Goal: Task Accomplishment & Management: Use online tool/utility

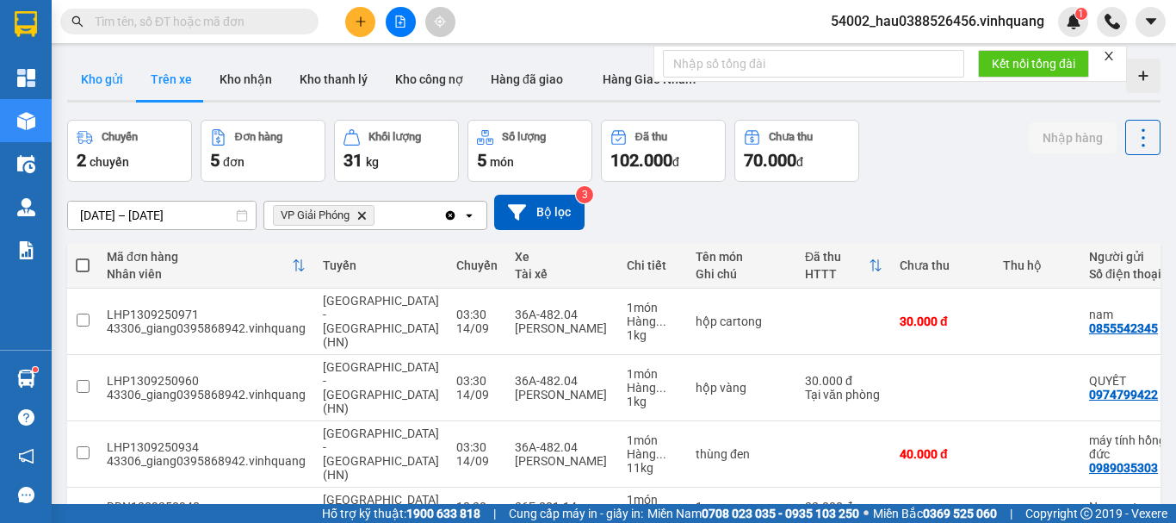
click at [96, 62] on button "Kho gửi" at bounding box center [102, 79] width 70 height 41
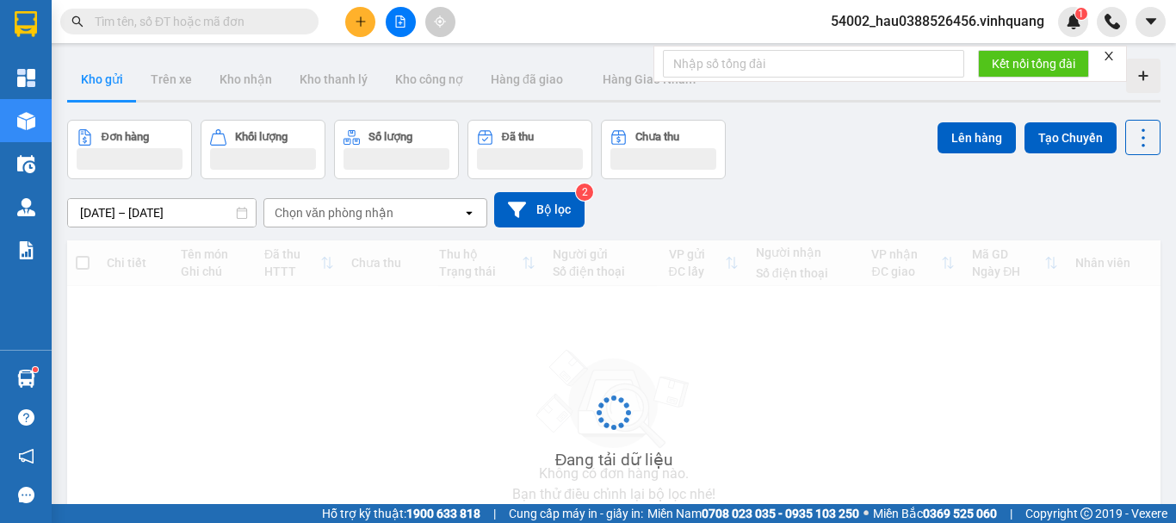
click at [97, 72] on button "Kho gửi" at bounding box center [102, 79] width 70 height 41
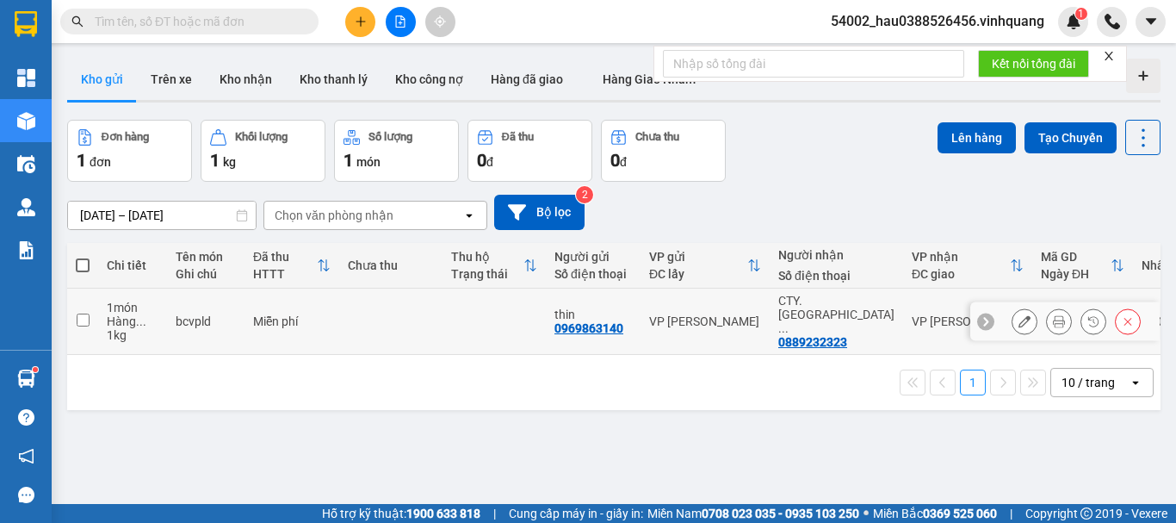
click at [74, 311] on td at bounding box center [82, 321] width 31 height 66
checkbox input "true"
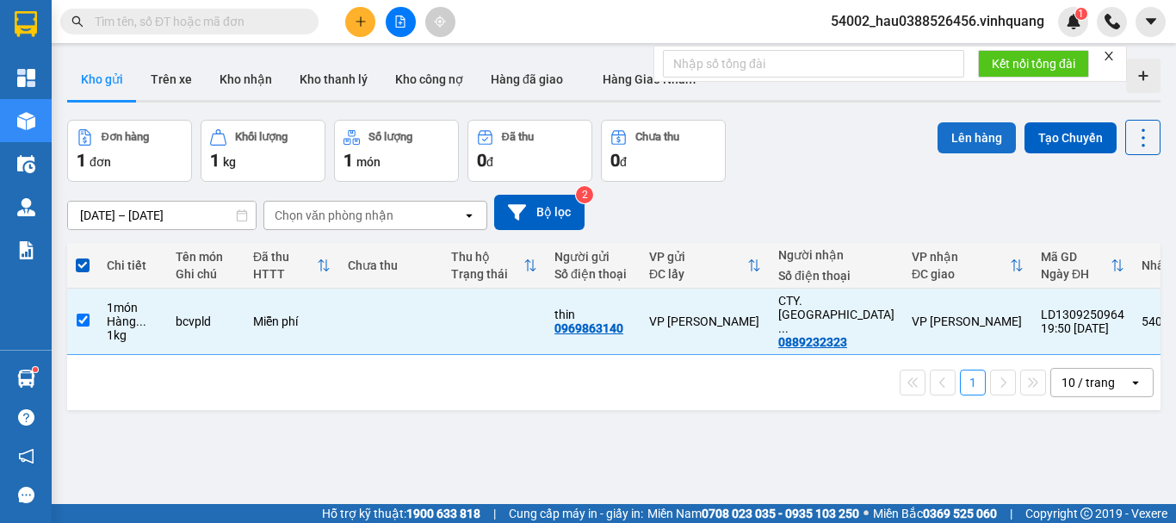
click at [975, 130] on button "Lên hàng" at bounding box center [977, 137] width 78 height 31
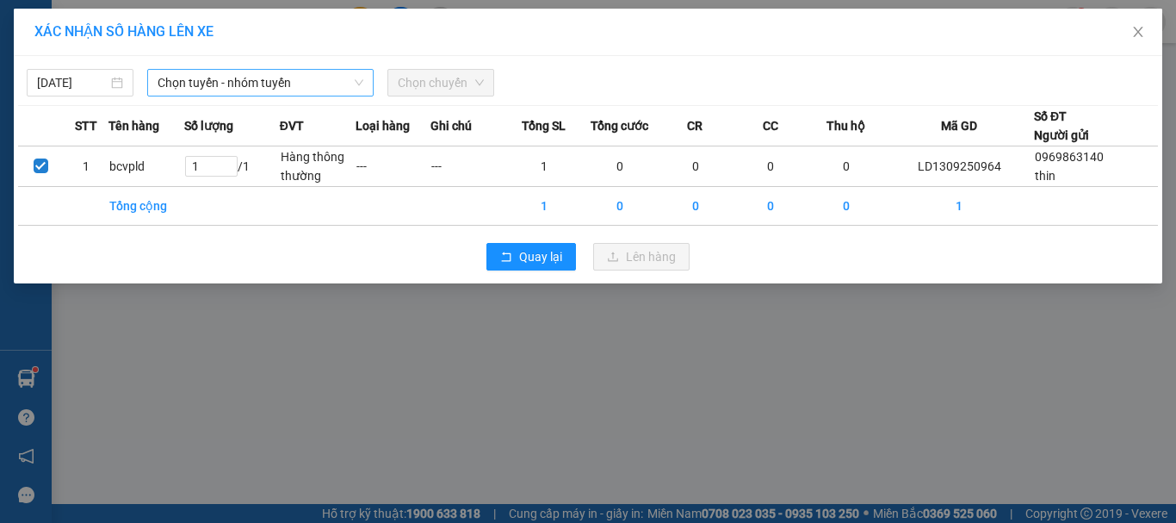
click at [235, 83] on span "Chọn tuyến - nhóm tuyến" at bounding box center [261, 83] width 206 height 26
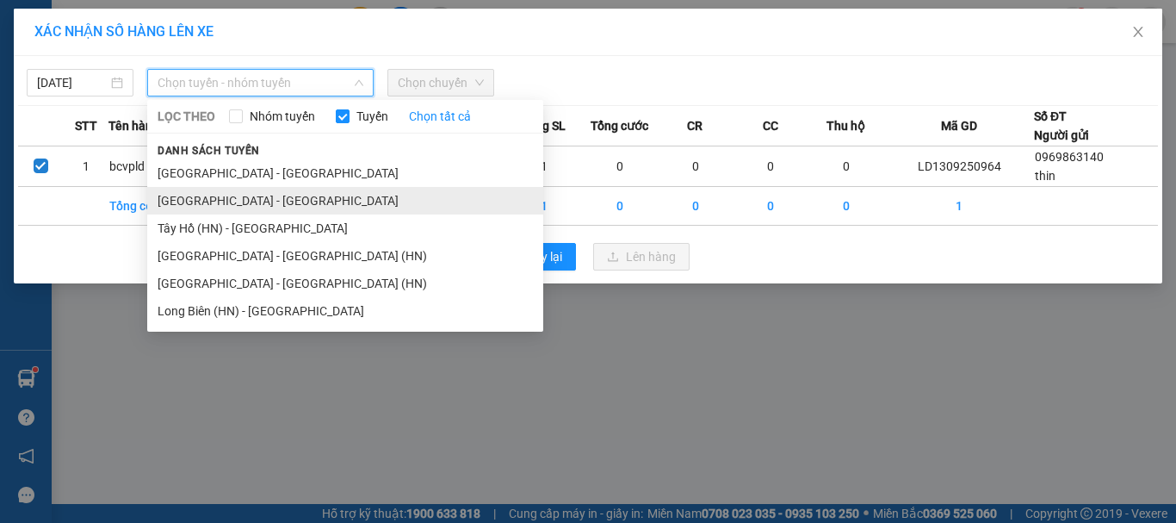
click at [247, 205] on li "[GEOGRAPHIC_DATA] - [GEOGRAPHIC_DATA]" at bounding box center [345, 201] width 396 height 28
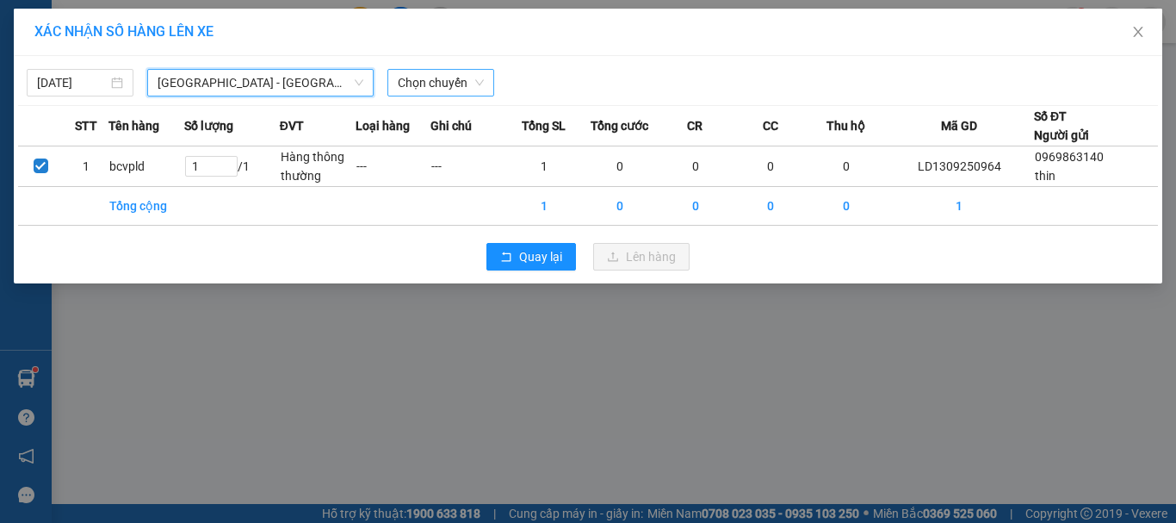
click at [473, 74] on span "Chọn chuyến" at bounding box center [441, 83] width 86 height 26
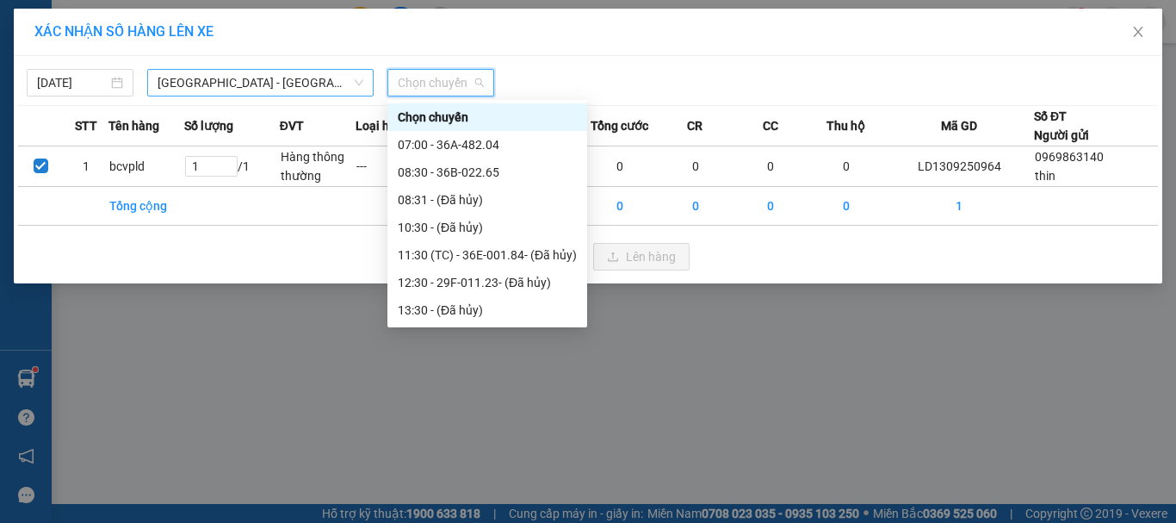
click at [301, 87] on span "[GEOGRAPHIC_DATA] - [GEOGRAPHIC_DATA]" at bounding box center [261, 83] width 206 height 26
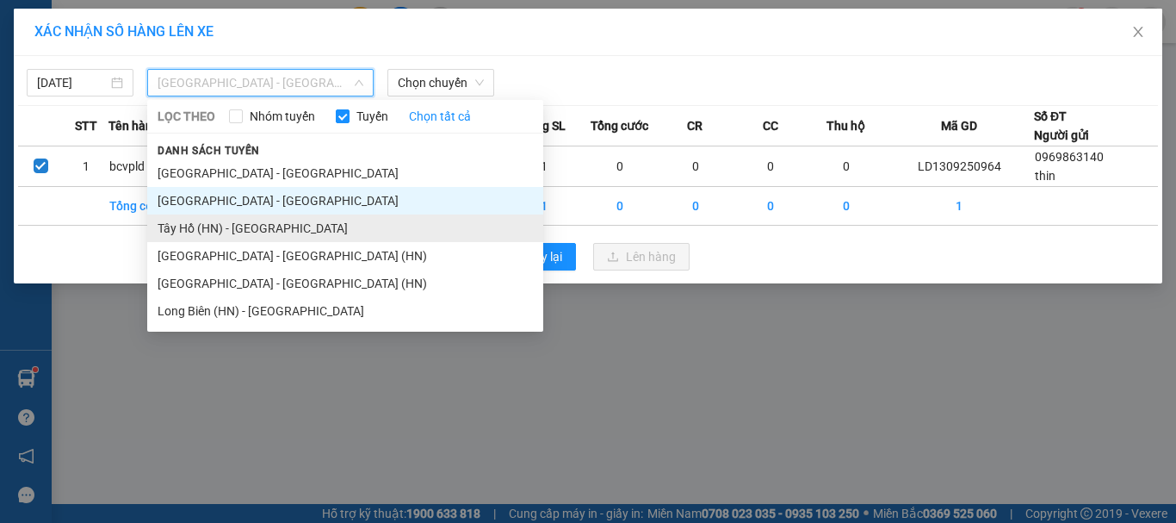
click at [250, 236] on li "Tây Hồ (HN) - [GEOGRAPHIC_DATA]" at bounding box center [345, 228] width 396 height 28
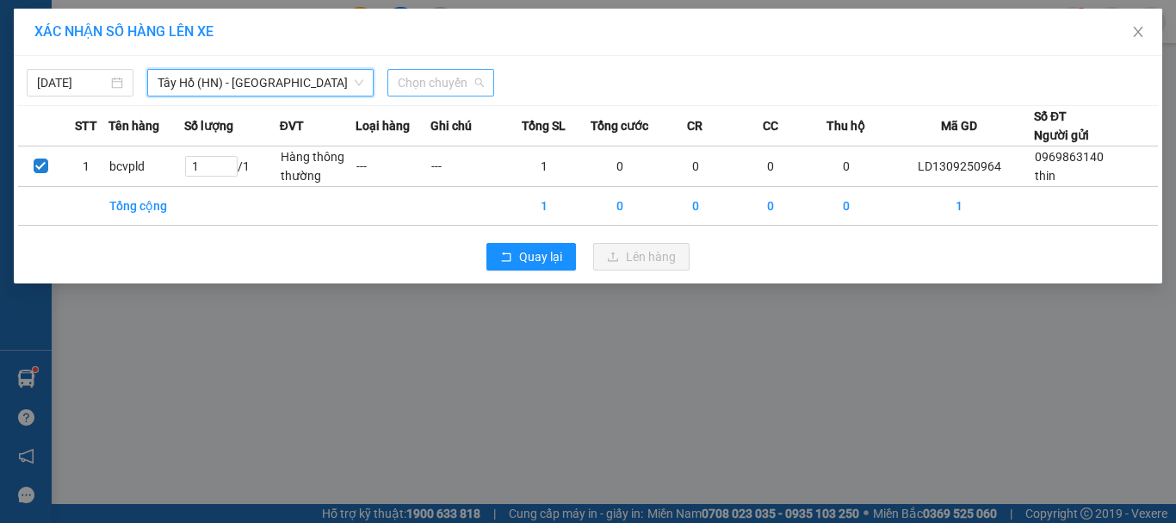
click at [432, 93] on span "Chọn chuyến" at bounding box center [441, 83] width 86 height 26
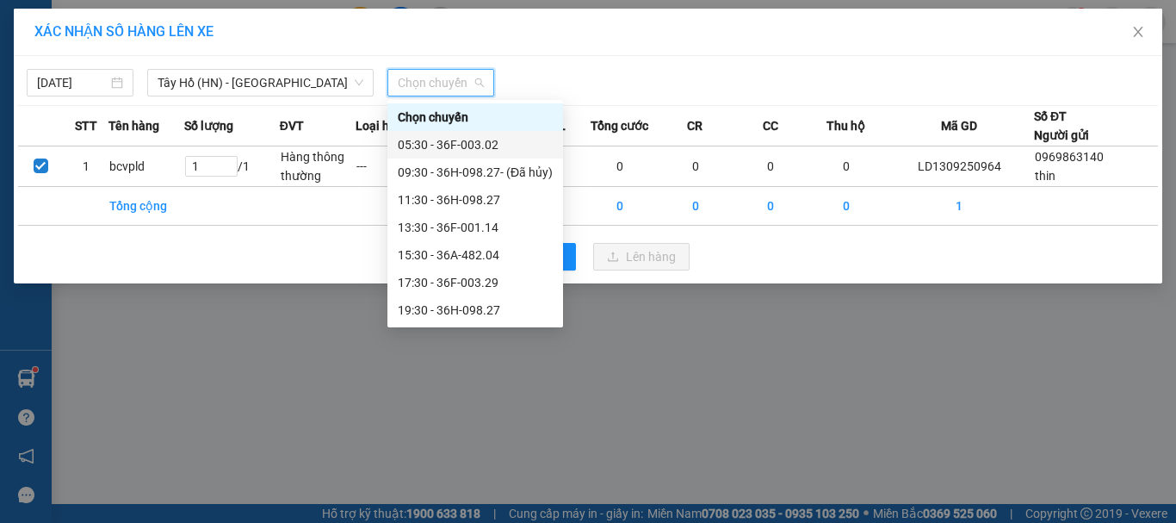
click at [448, 150] on div "05:30 - 36F-003.02" at bounding box center [475, 144] width 155 height 19
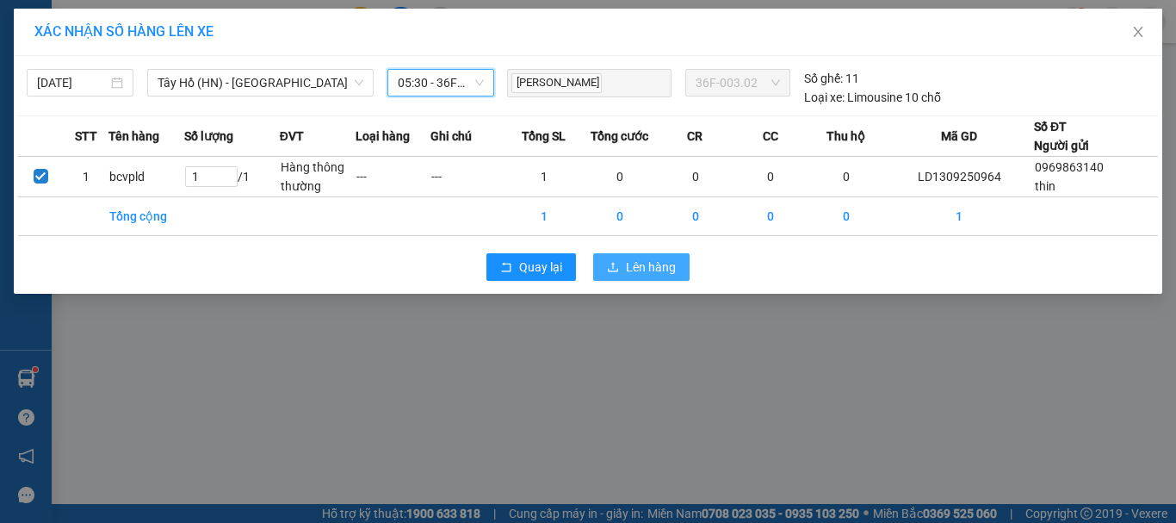
click at [640, 276] on span "Lên hàng" at bounding box center [651, 266] width 50 height 19
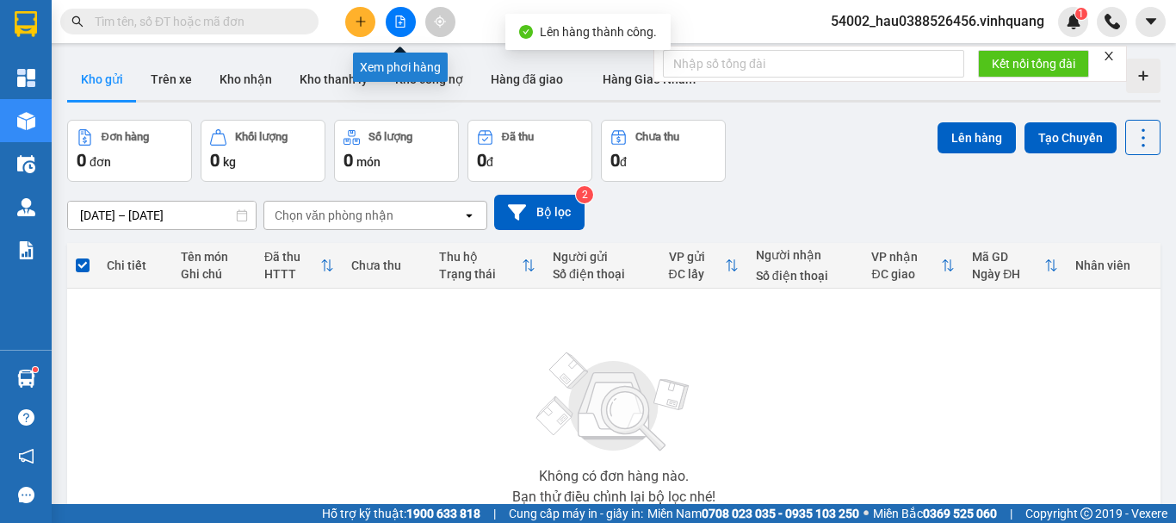
click at [403, 21] on icon "file-add" at bounding box center [400, 21] width 12 height 12
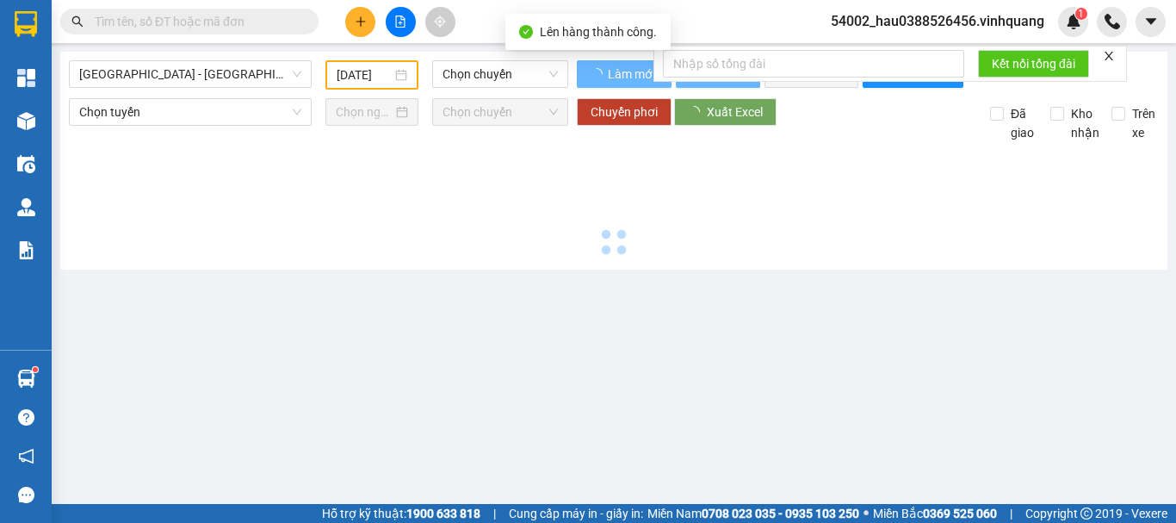
type input "[DATE]"
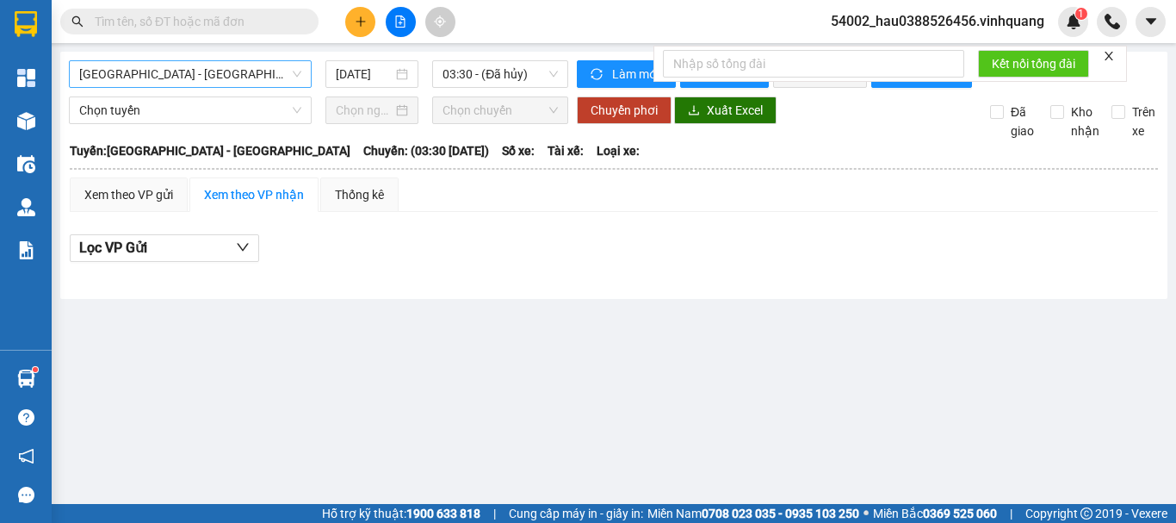
click at [147, 75] on span "[GEOGRAPHIC_DATA] - [GEOGRAPHIC_DATA]" at bounding box center [190, 74] width 222 height 26
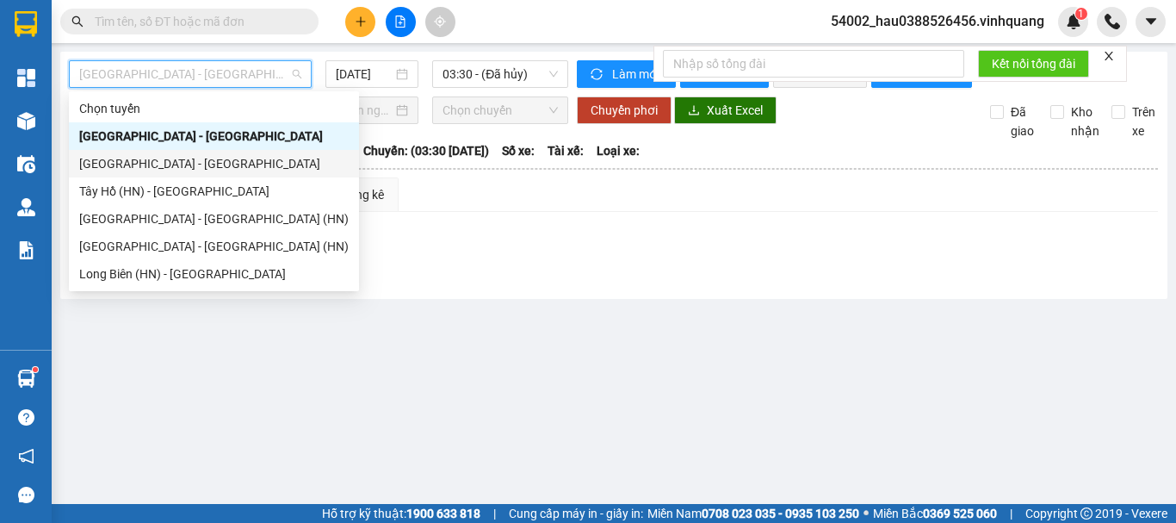
click at [157, 159] on div "[GEOGRAPHIC_DATA] - [GEOGRAPHIC_DATA]" at bounding box center [213, 163] width 269 height 19
type input "[DATE]"
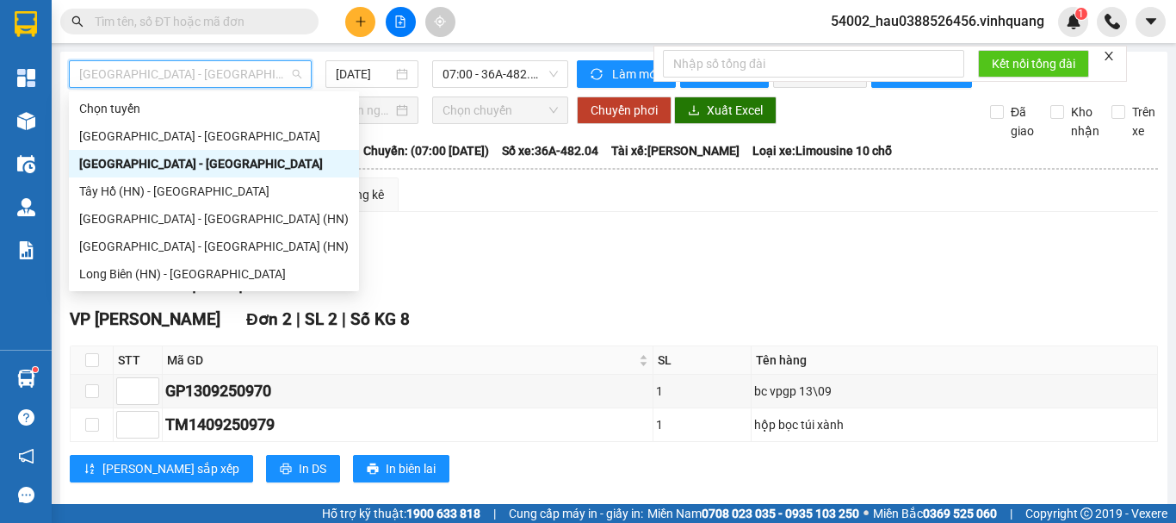
click at [182, 73] on span "[GEOGRAPHIC_DATA] - [GEOGRAPHIC_DATA]" at bounding box center [190, 74] width 222 height 26
click at [184, 194] on div "Tây Hồ (HN) - [GEOGRAPHIC_DATA]" at bounding box center [213, 191] width 269 height 19
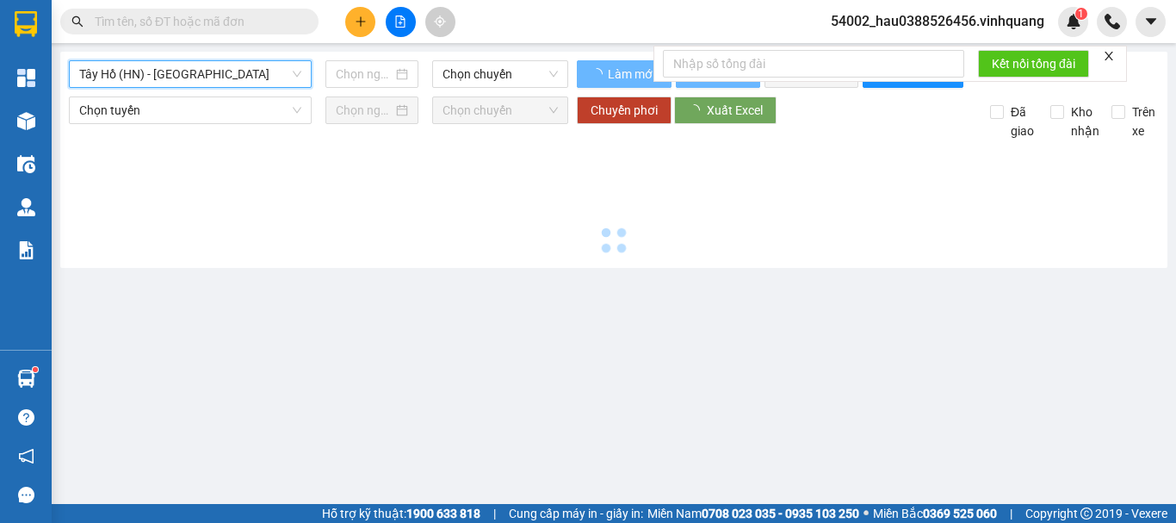
type input "[DATE]"
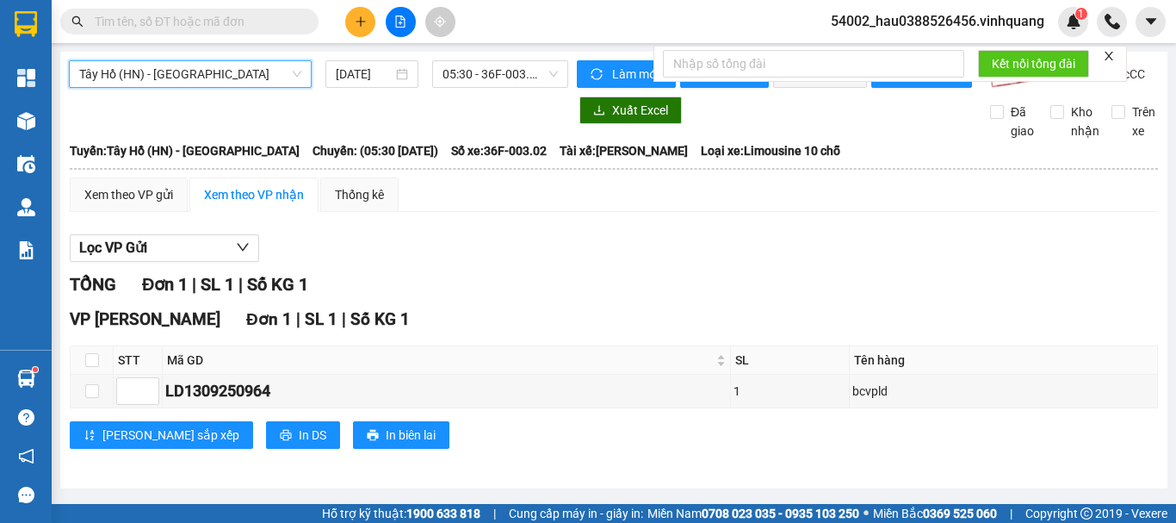
scroll to position [8, 0]
drag, startPoint x: 265, startPoint y: 83, endPoint x: 272, endPoint y: 95, distance: 13.9
click at [266, 88] on div "[GEOGRAPHIC_DATA] (HN) - [GEOGRAPHIC_DATA] [DATE] 05:30 - 36F-003.02" at bounding box center [318, 74] width 499 height 28
click at [281, 117] on div at bounding box center [318, 110] width 499 height 28
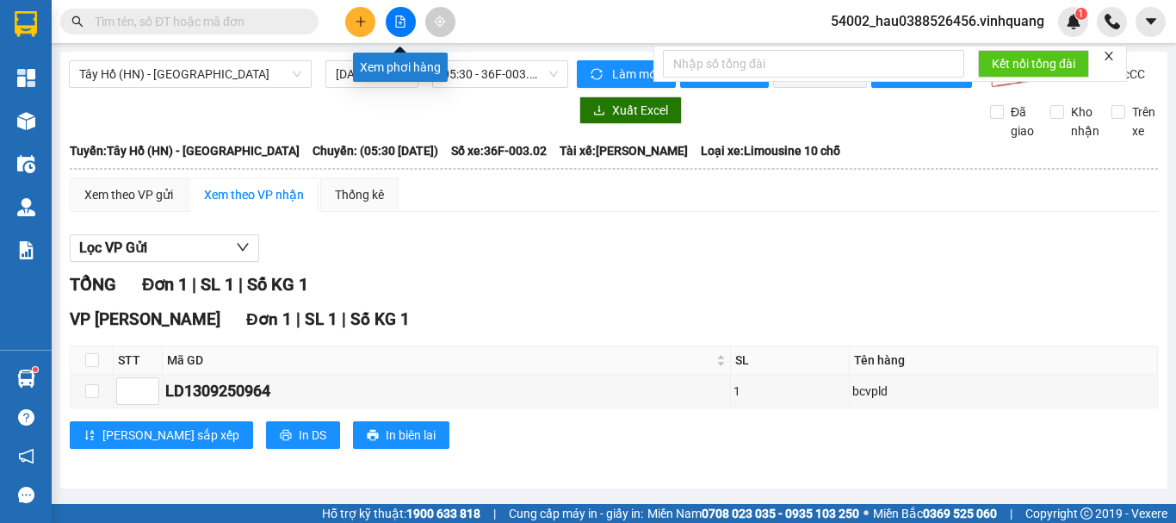
click at [403, 14] on button at bounding box center [401, 22] width 30 height 30
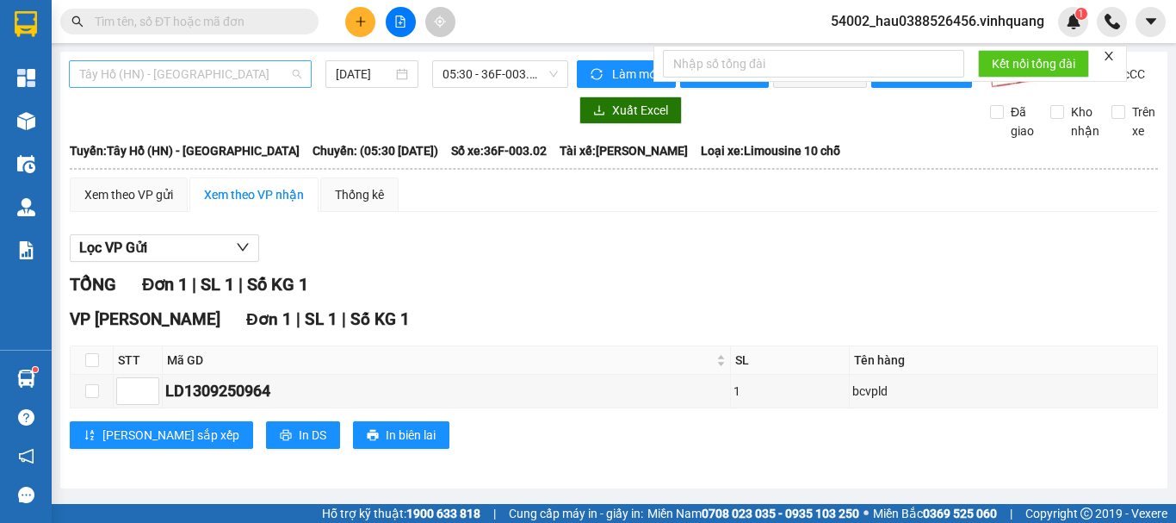
click at [218, 61] on span "Tây Hồ (HN) - [GEOGRAPHIC_DATA]" at bounding box center [190, 74] width 222 height 26
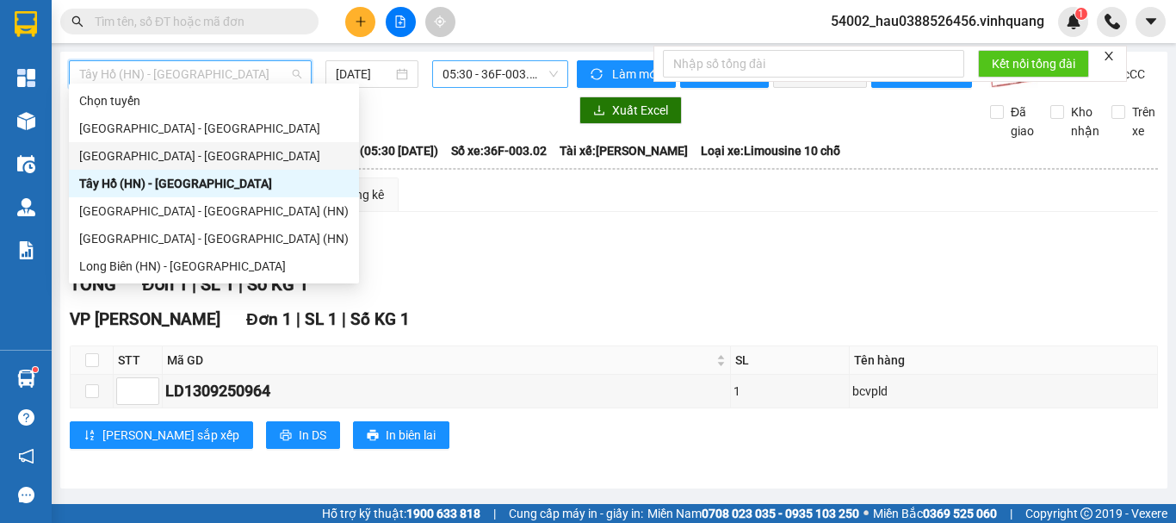
click at [474, 73] on span "05:30 - 36F-003.02" at bounding box center [500, 74] width 115 height 26
click at [185, 69] on span "Tây Hồ (HN) - [GEOGRAPHIC_DATA]" at bounding box center [190, 74] width 222 height 26
drag, startPoint x: 149, startPoint y: 150, endPoint x: 166, endPoint y: 152, distance: 17.4
click at [151, 152] on div "[GEOGRAPHIC_DATA] - [GEOGRAPHIC_DATA]" at bounding box center [213, 155] width 269 height 19
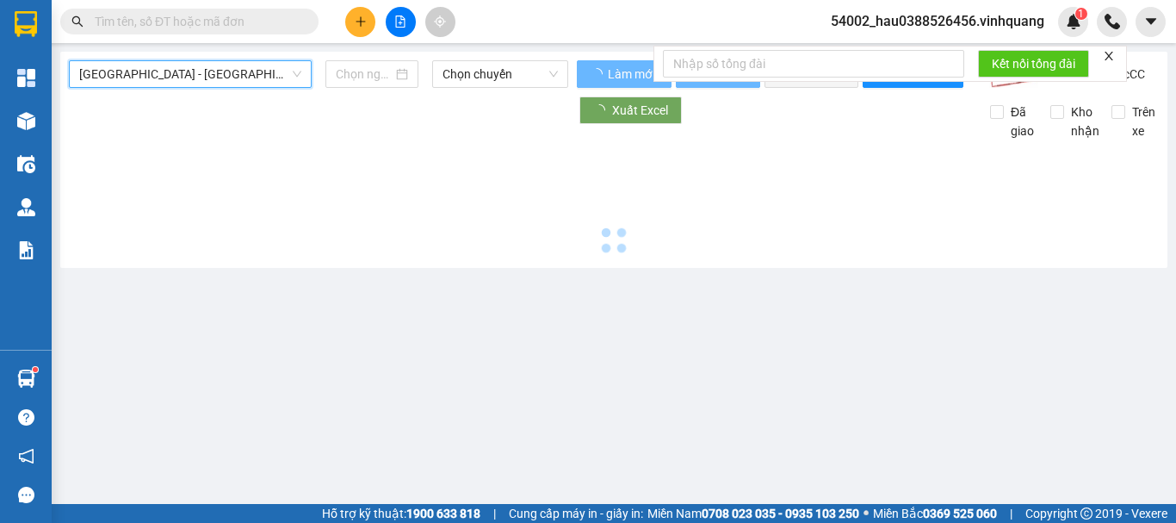
type input "[DATE]"
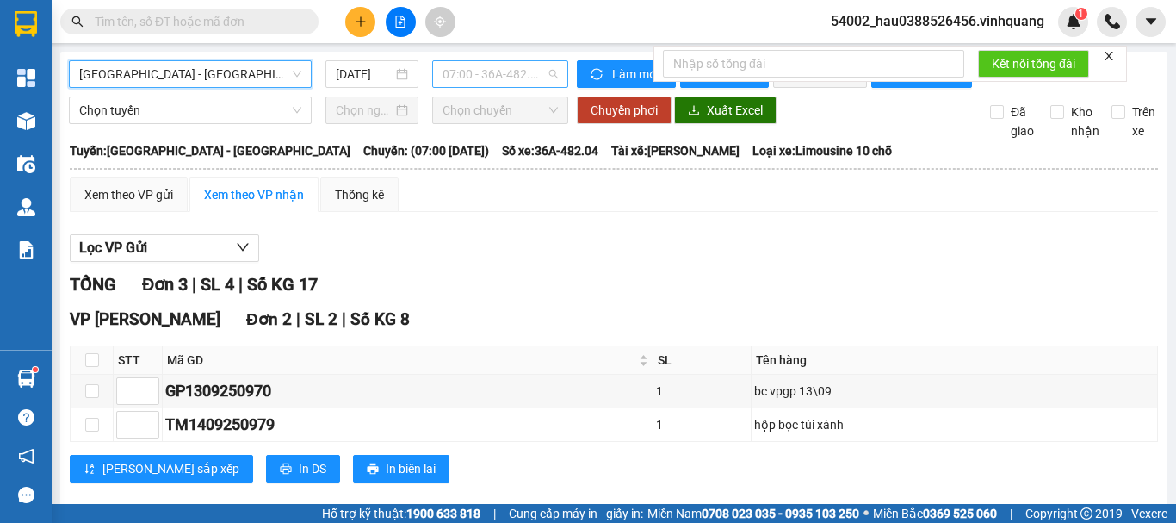
click at [486, 69] on span "07:00 - 36A-482.04" at bounding box center [500, 74] width 115 height 26
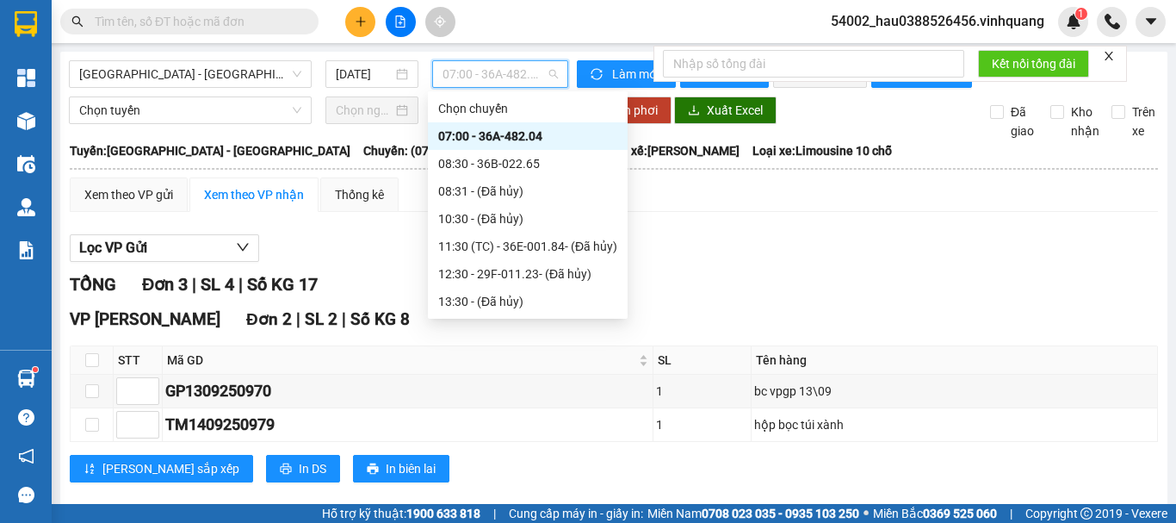
click at [497, 137] on div "07:00 - 36A-482.04" at bounding box center [527, 136] width 179 height 19
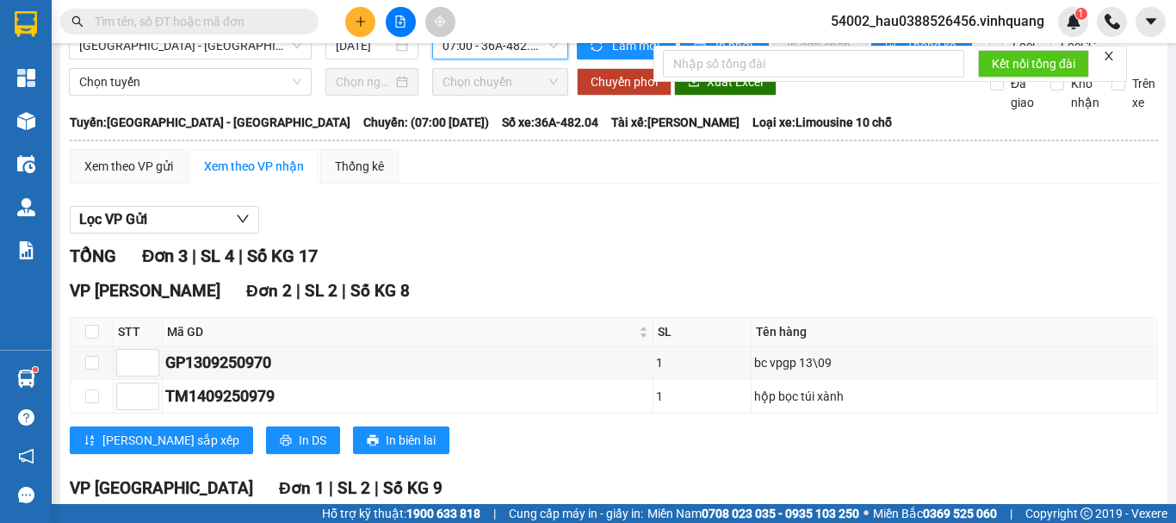
scroll to position [29, 0]
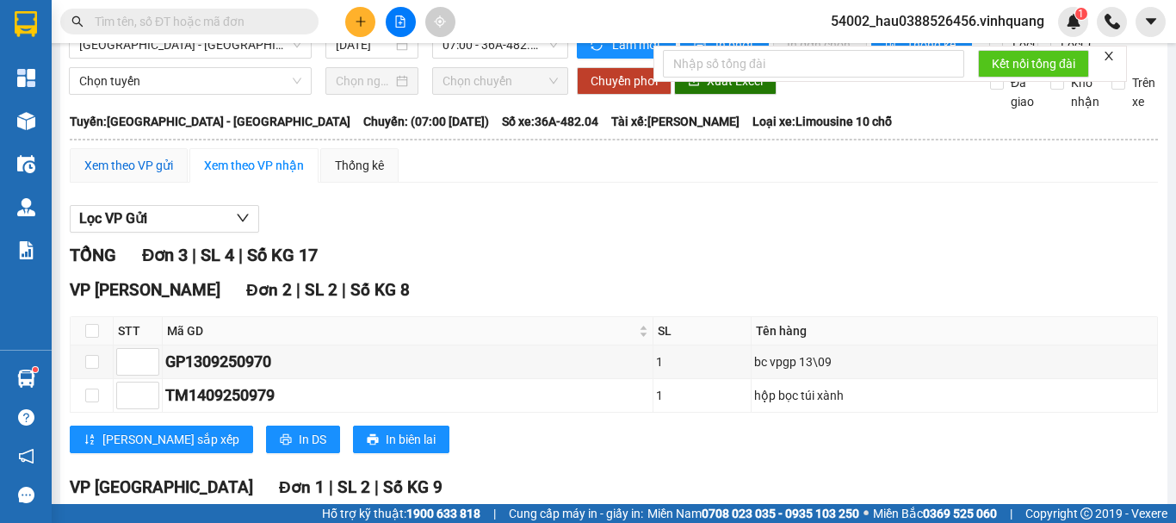
click at [98, 175] on div "Xem theo VP gửi" at bounding box center [128, 165] width 89 height 19
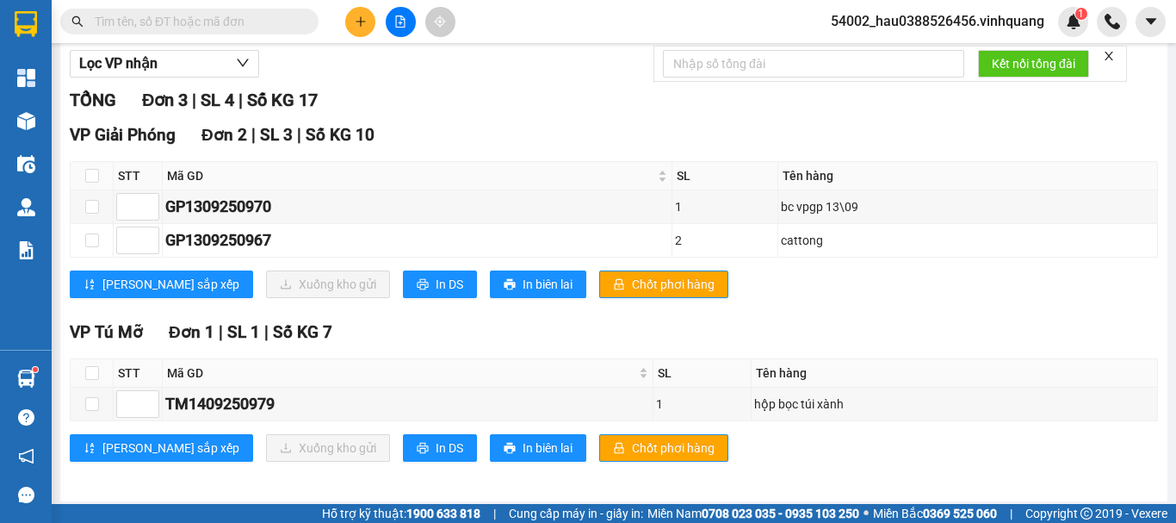
scroll to position [191, 0]
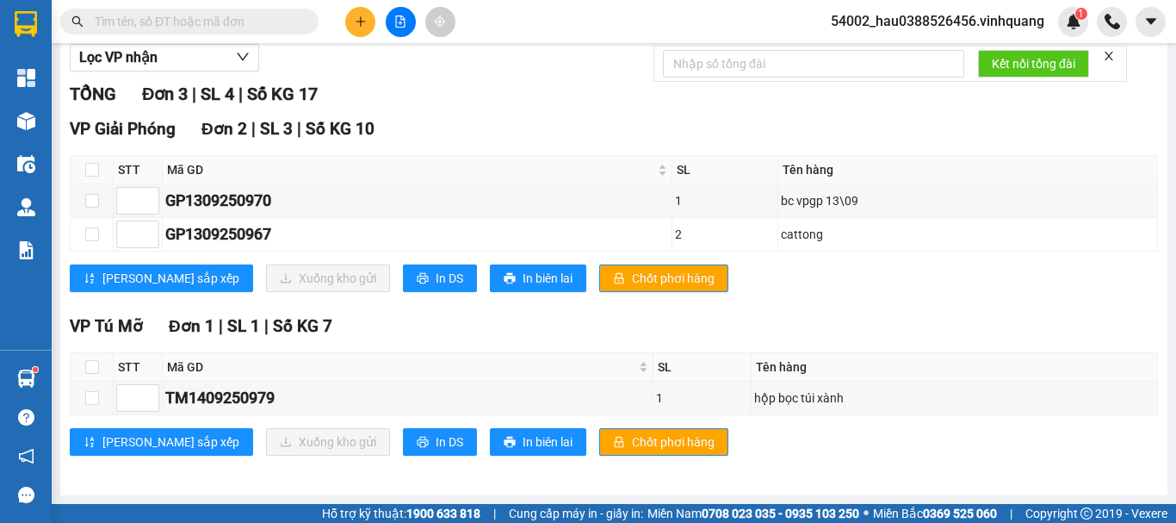
click at [584, 108] on div "TỔNG Đơn 3 | SL 4 | Số KG 17" at bounding box center [614, 94] width 1088 height 27
